Goal: Task Accomplishment & Management: Use online tool/utility

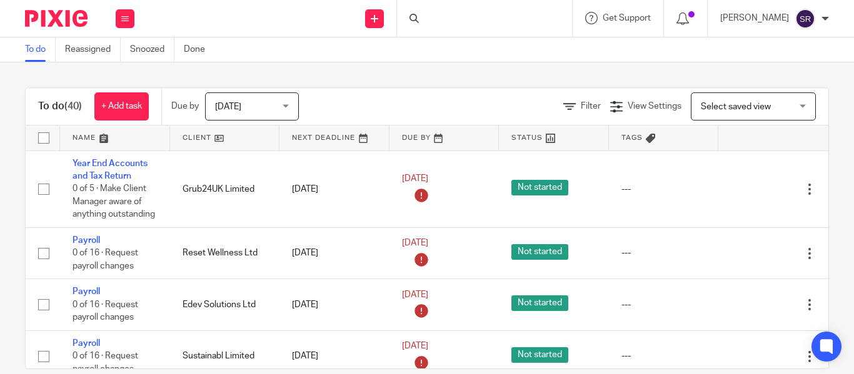
click at [403, 21] on div at bounding box center [484, 18] width 175 height 37
click at [422, 22] on input "Search" at bounding box center [478, 20] width 113 height 11
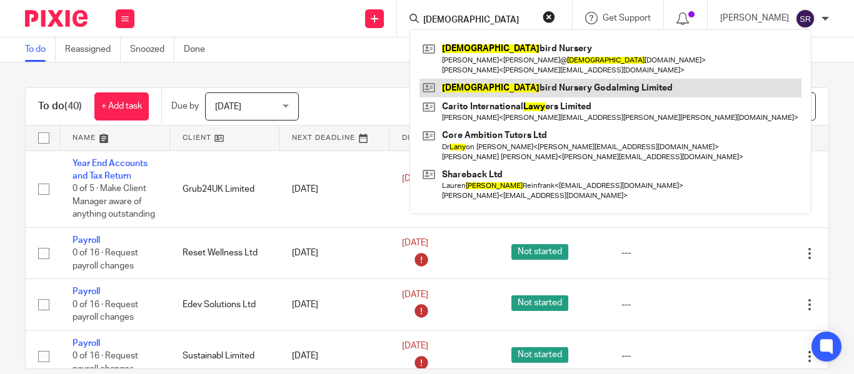
type input "[DEMOGRAPHIC_DATA]"
click at [458, 84] on link at bounding box center [610, 88] width 382 height 19
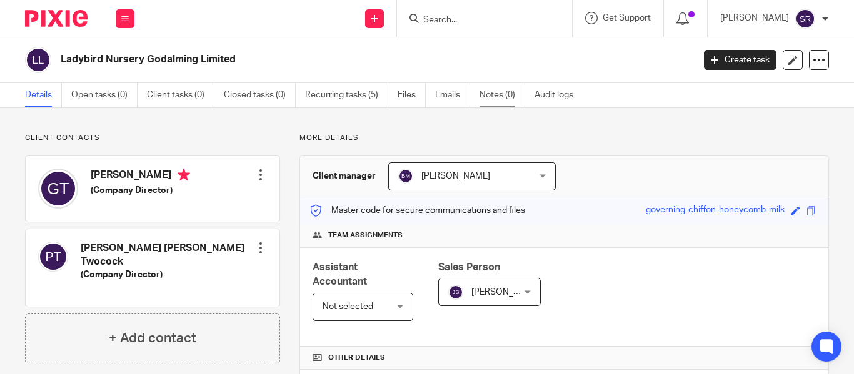
click at [496, 91] on link "Notes (0)" at bounding box center [503, 95] width 46 height 24
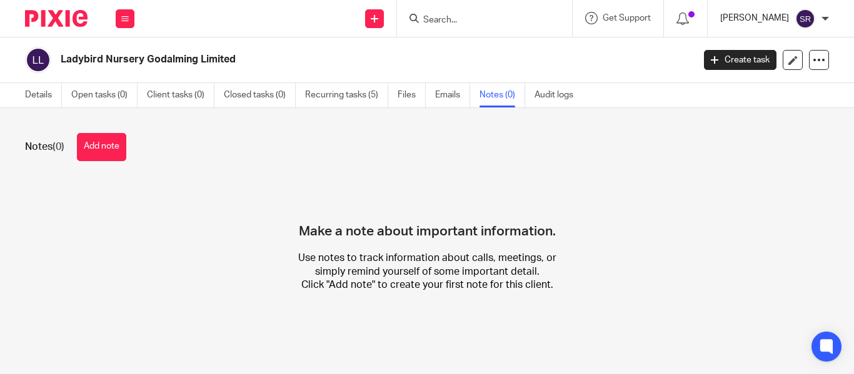
click at [748, 14] on p "[PERSON_NAME]" at bounding box center [754, 18] width 69 height 13
click at [662, 199] on div "Make a note about important information. Use notes to track information about c…" at bounding box center [427, 245] width 804 height 131
